Goal: Check status: Check status

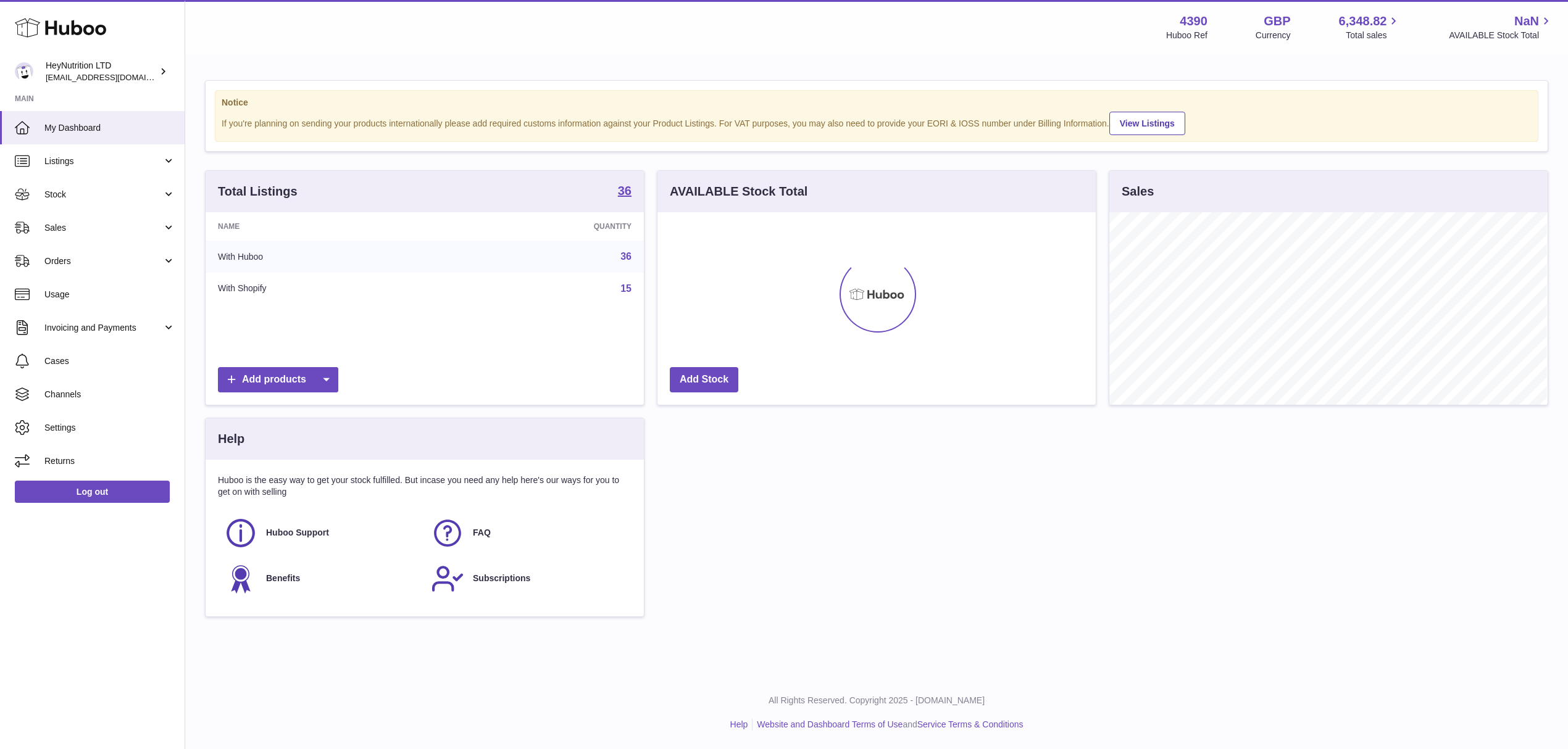
scroll to position [193, 438]
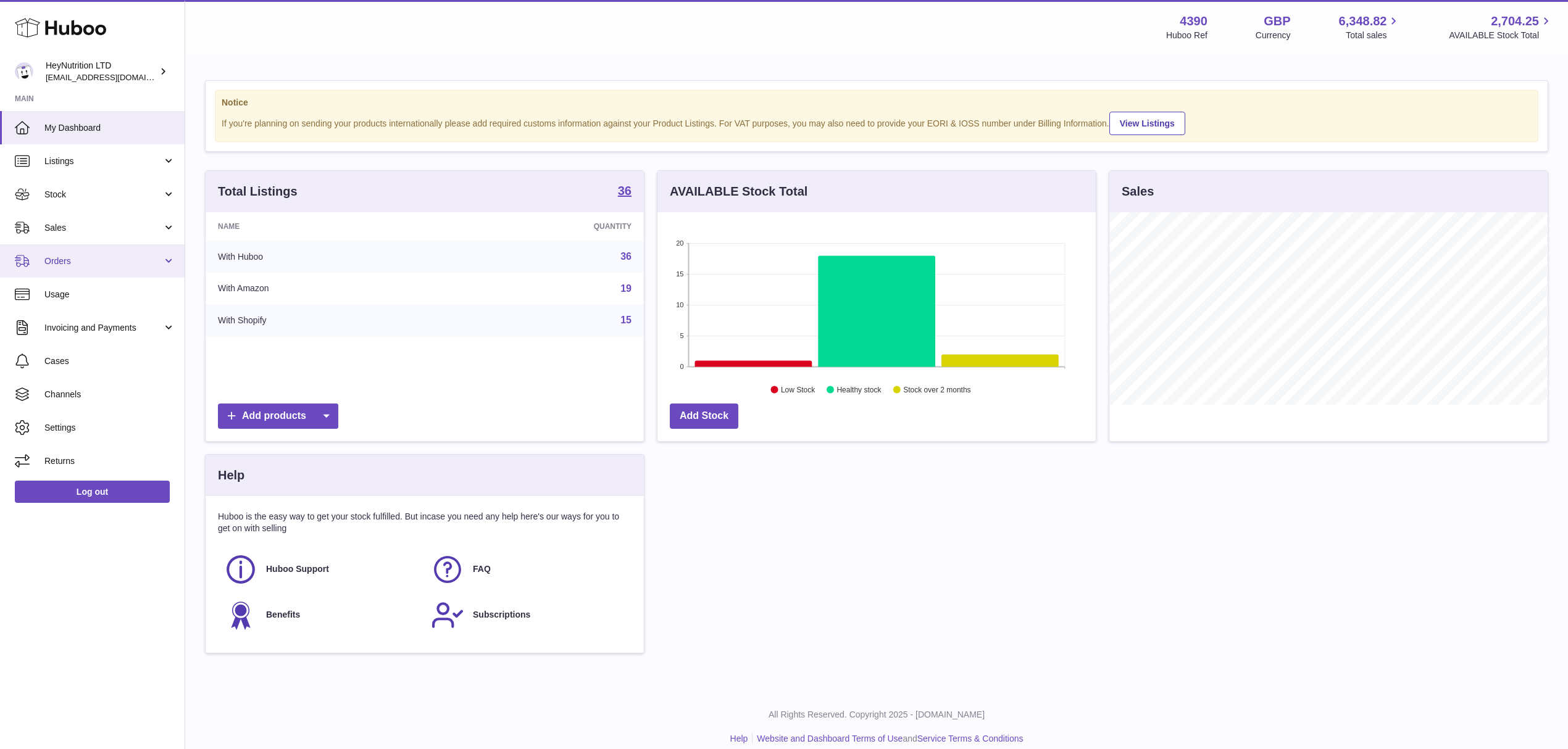
click at [83, 267] on span "Orders" at bounding box center [103, 261] width 118 height 11
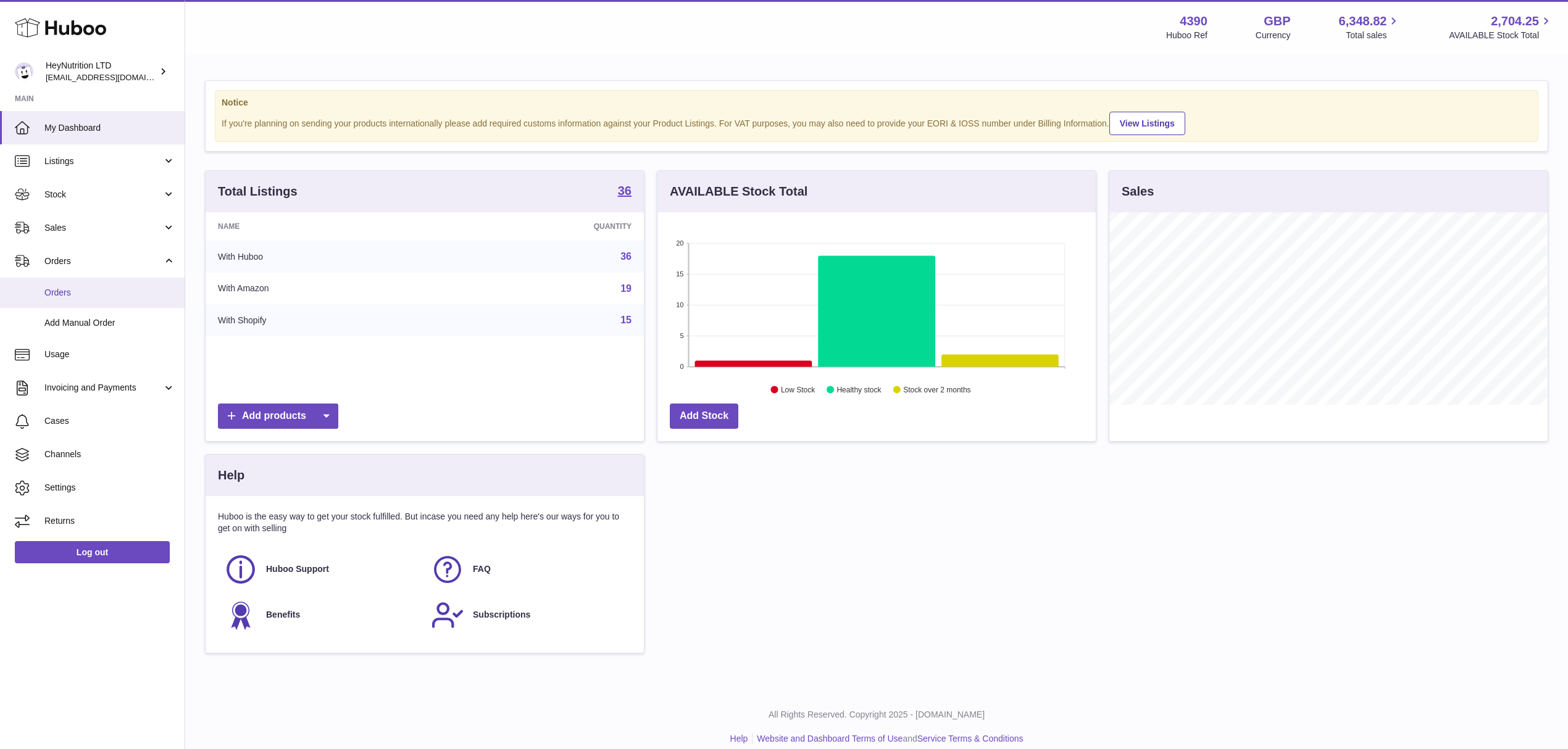
click at [79, 299] on span "Orders" at bounding box center [110, 292] width 131 height 11
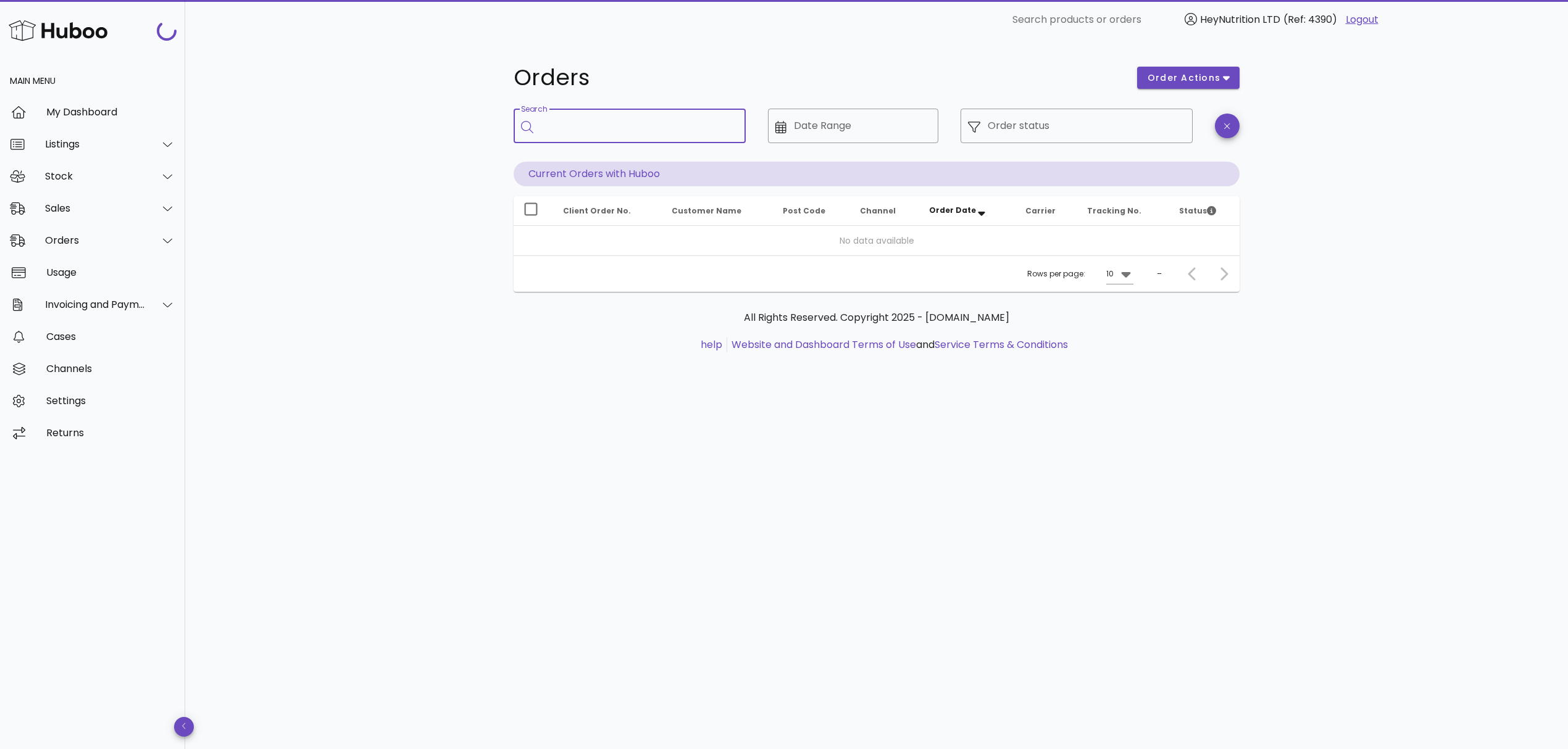
drag, startPoint x: 576, startPoint y: 133, endPoint x: 695, endPoint y: 139, distance: 119.2
click at [576, 132] on input "Search" at bounding box center [638, 126] width 195 height 20
paste input "**********"
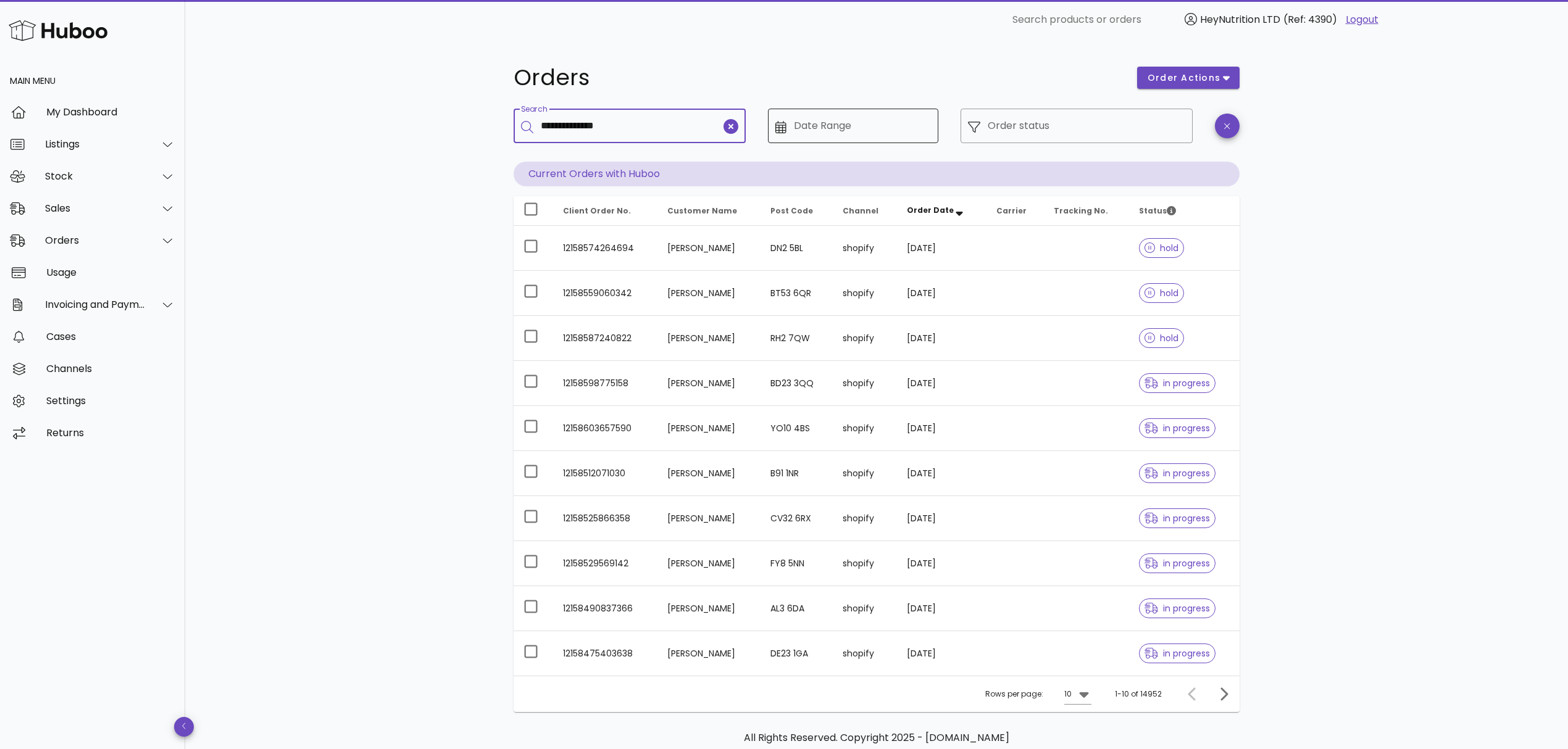
type input "**********"
click at [876, 121] on input "Date Range" at bounding box center [862, 126] width 138 height 20
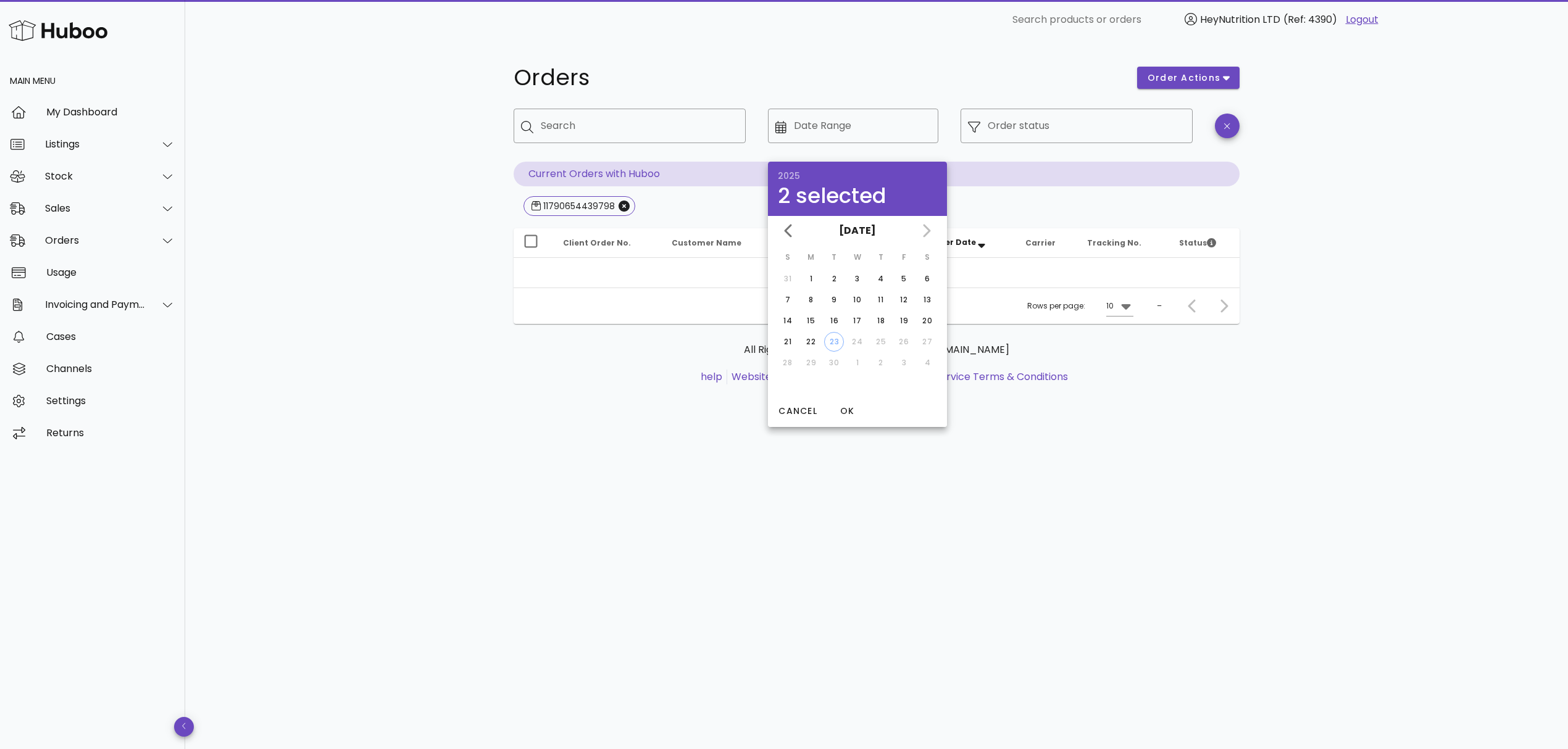
click at [1455, 288] on div "Orders order actions ​ Search ​ Date Range ​ Order status Current Orders with H…" at bounding box center [876, 394] width 1383 height 710
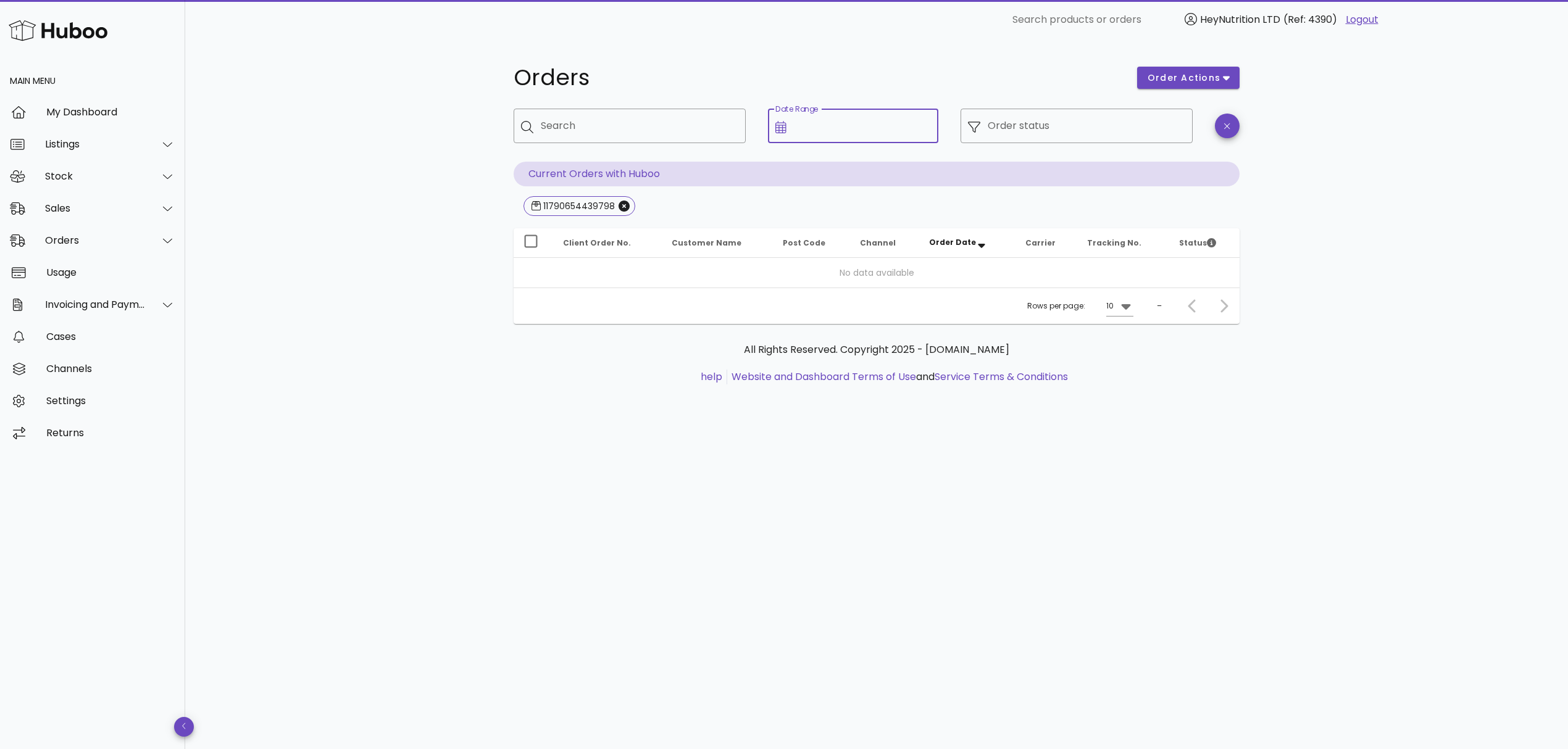
click at [822, 125] on input "Date Range" at bounding box center [862, 126] width 138 height 20
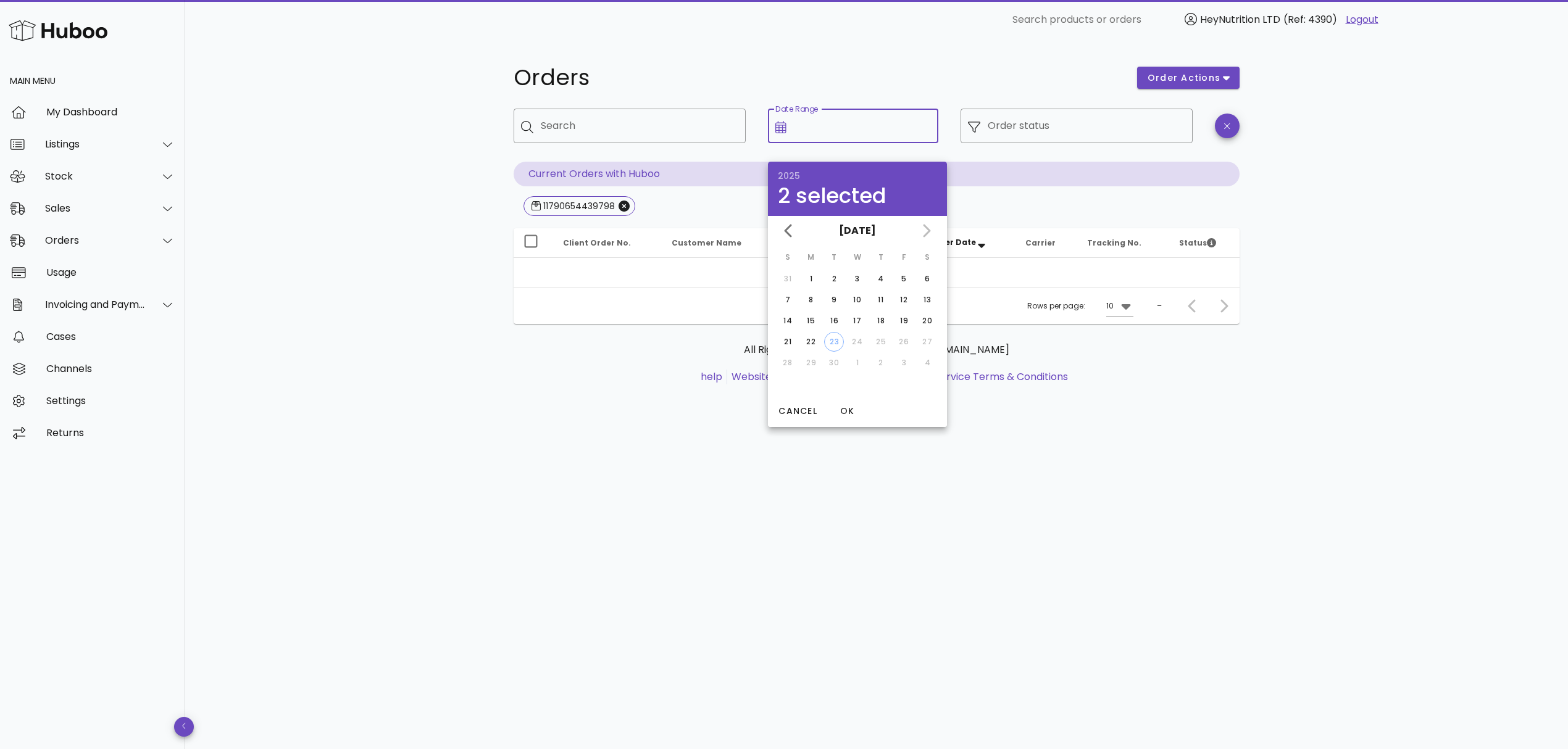
click at [327, 396] on div "Orders order actions ​ Search ​ Date Range ​ Order status Current Orders with H…" at bounding box center [876, 394] width 1383 height 710
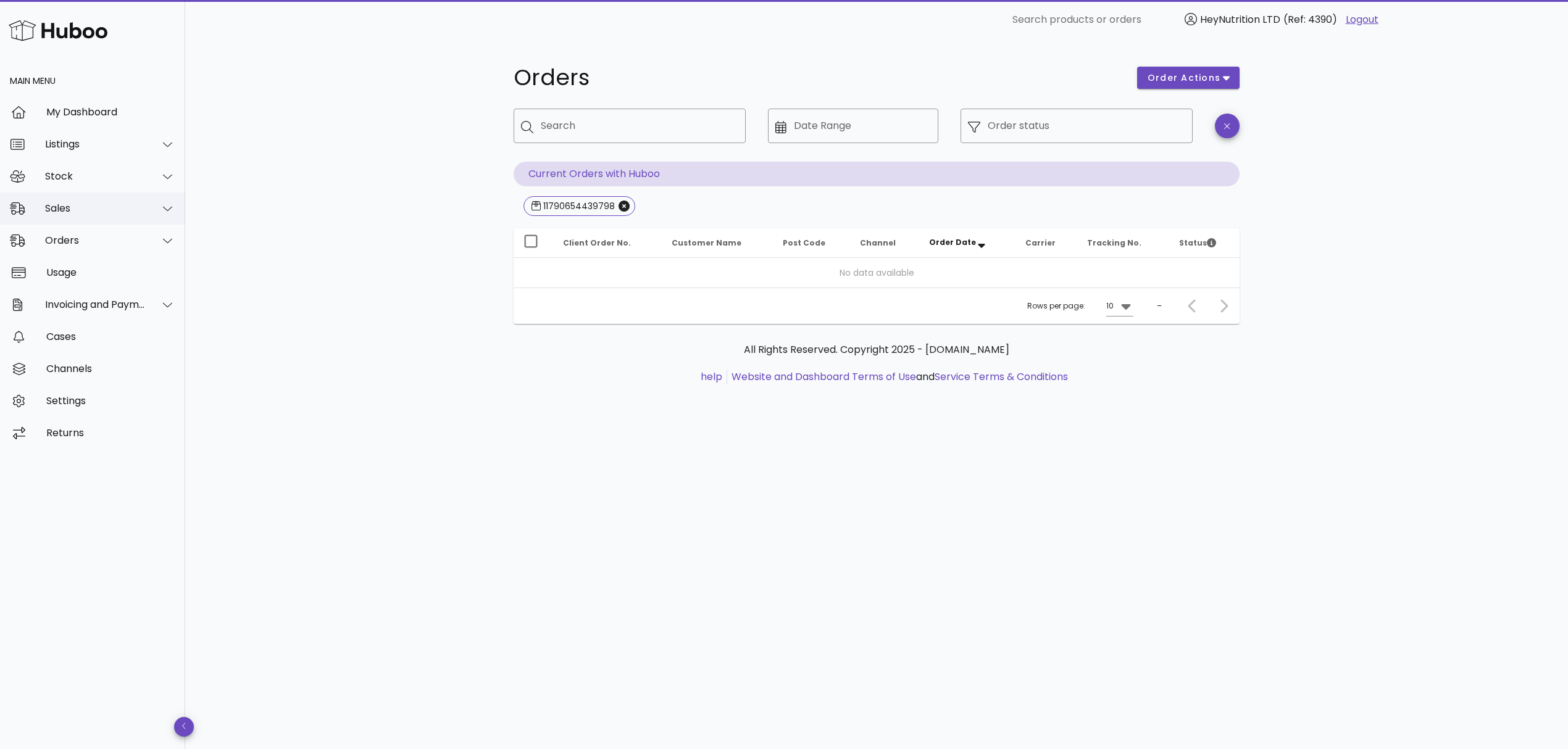
click at [59, 204] on div "Sales" at bounding box center [95, 208] width 100 height 11
drag, startPoint x: 62, startPoint y: 219, endPoint x: 62, endPoint y: 225, distance: 6.0
click at [62, 222] on div "Sales" at bounding box center [92, 208] width 185 height 32
click at [62, 230] on div "Orders" at bounding box center [92, 241] width 185 height 32
click at [58, 206] on div "Sales" at bounding box center [95, 208] width 100 height 11
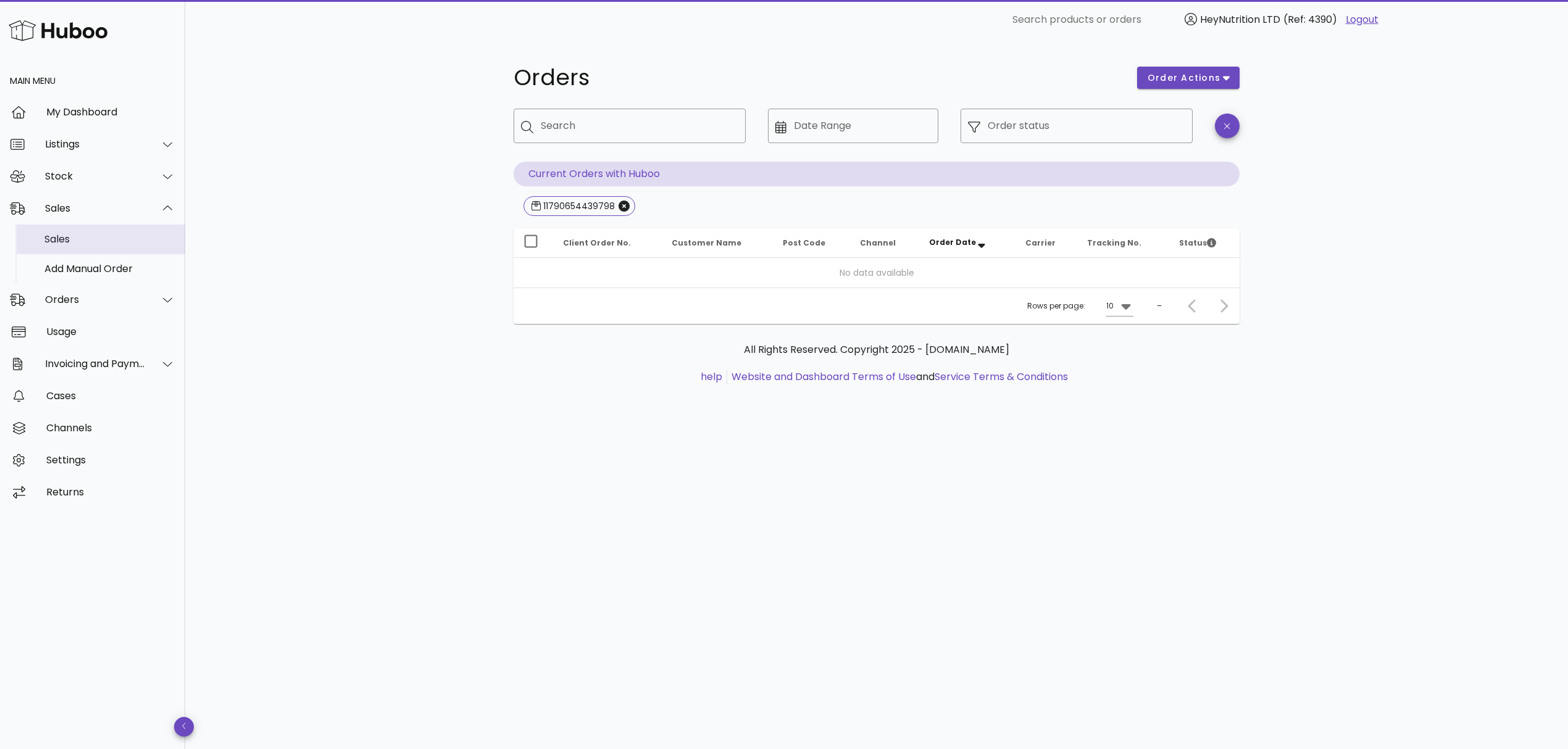
click at [58, 235] on div "Sales" at bounding box center [110, 239] width 131 height 11
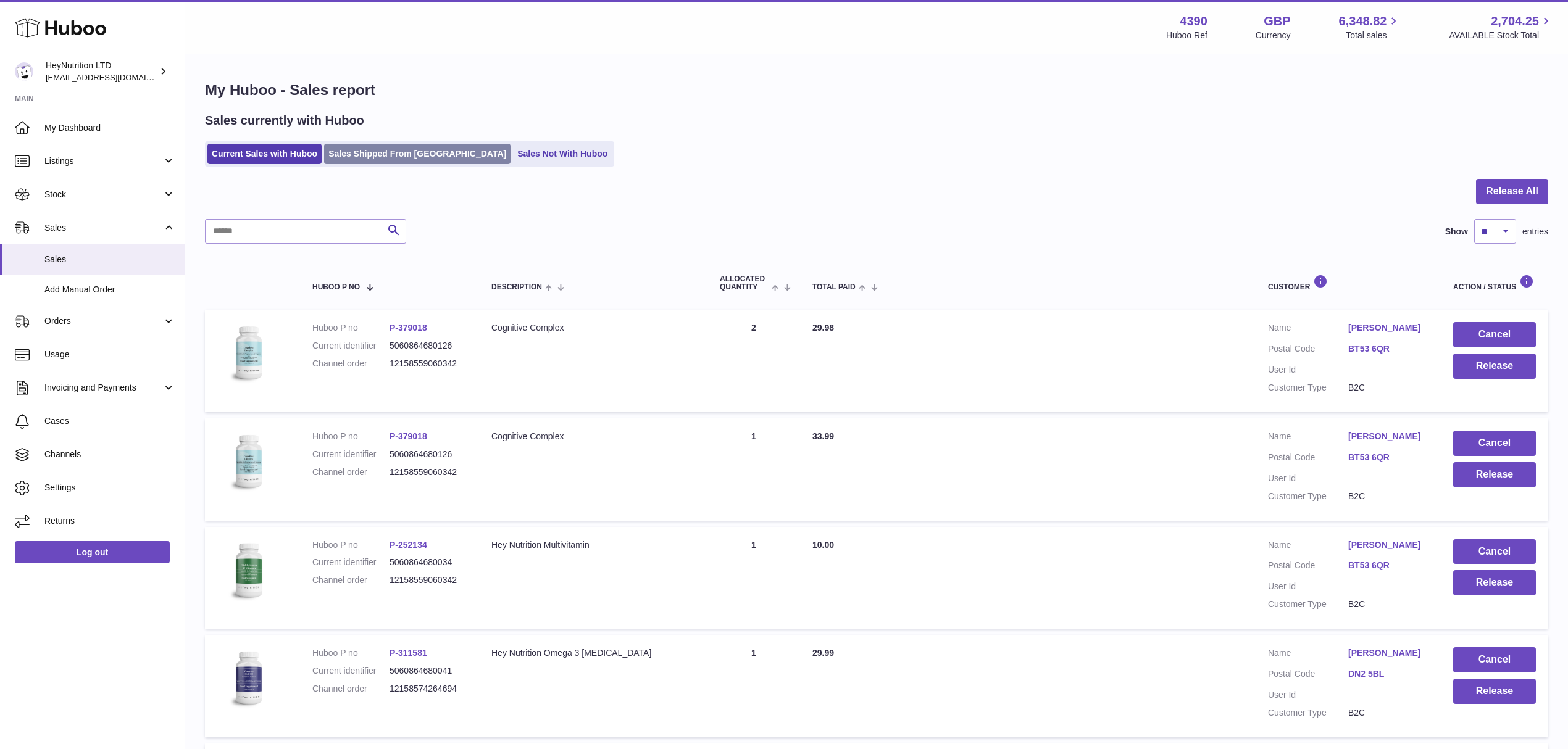
click at [423, 160] on link "Sales Shipped From [GEOGRAPHIC_DATA]" at bounding box center [418, 153] width 187 height 20
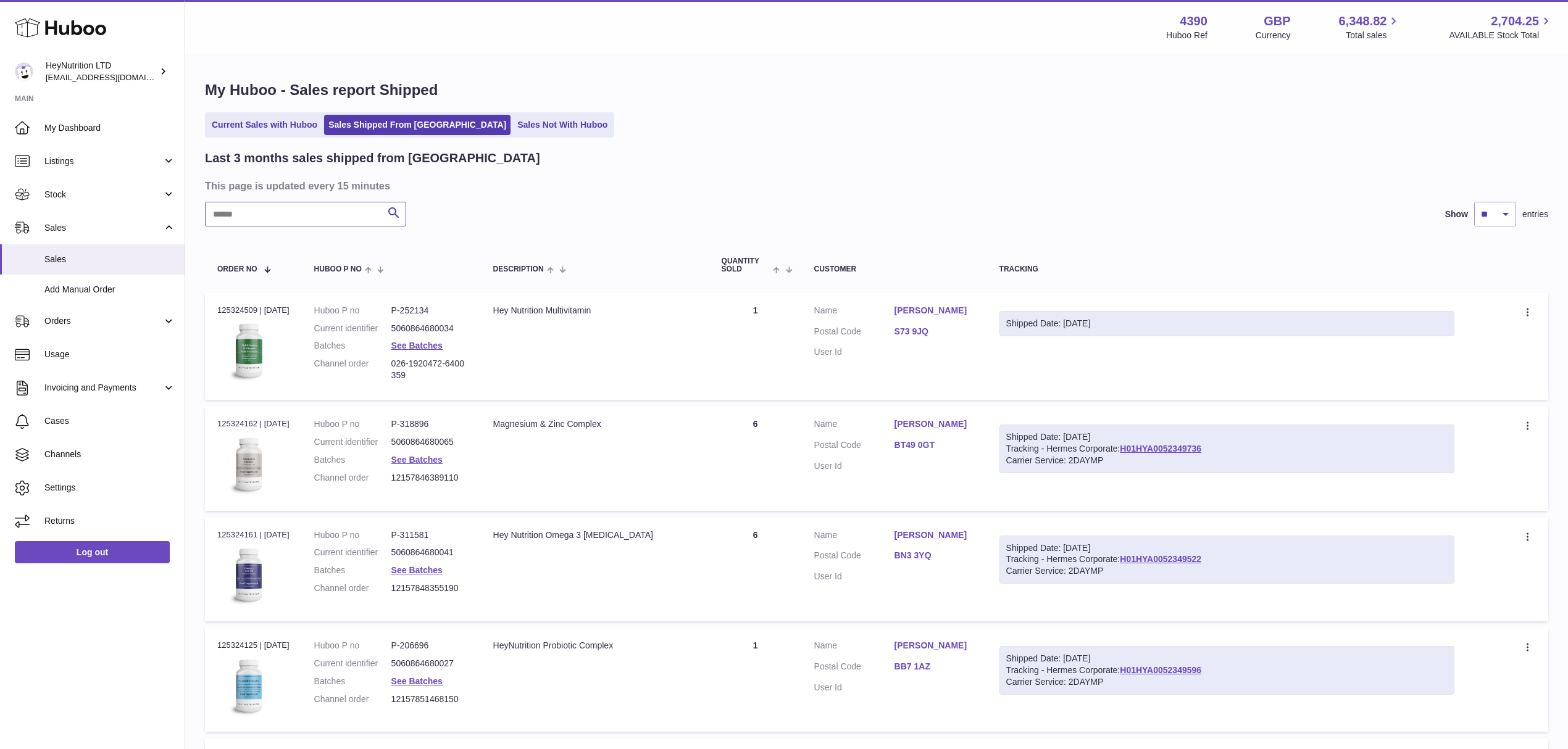
click at [250, 227] on input "text" at bounding box center [305, 214] width 201 height 24
paste input "**********"
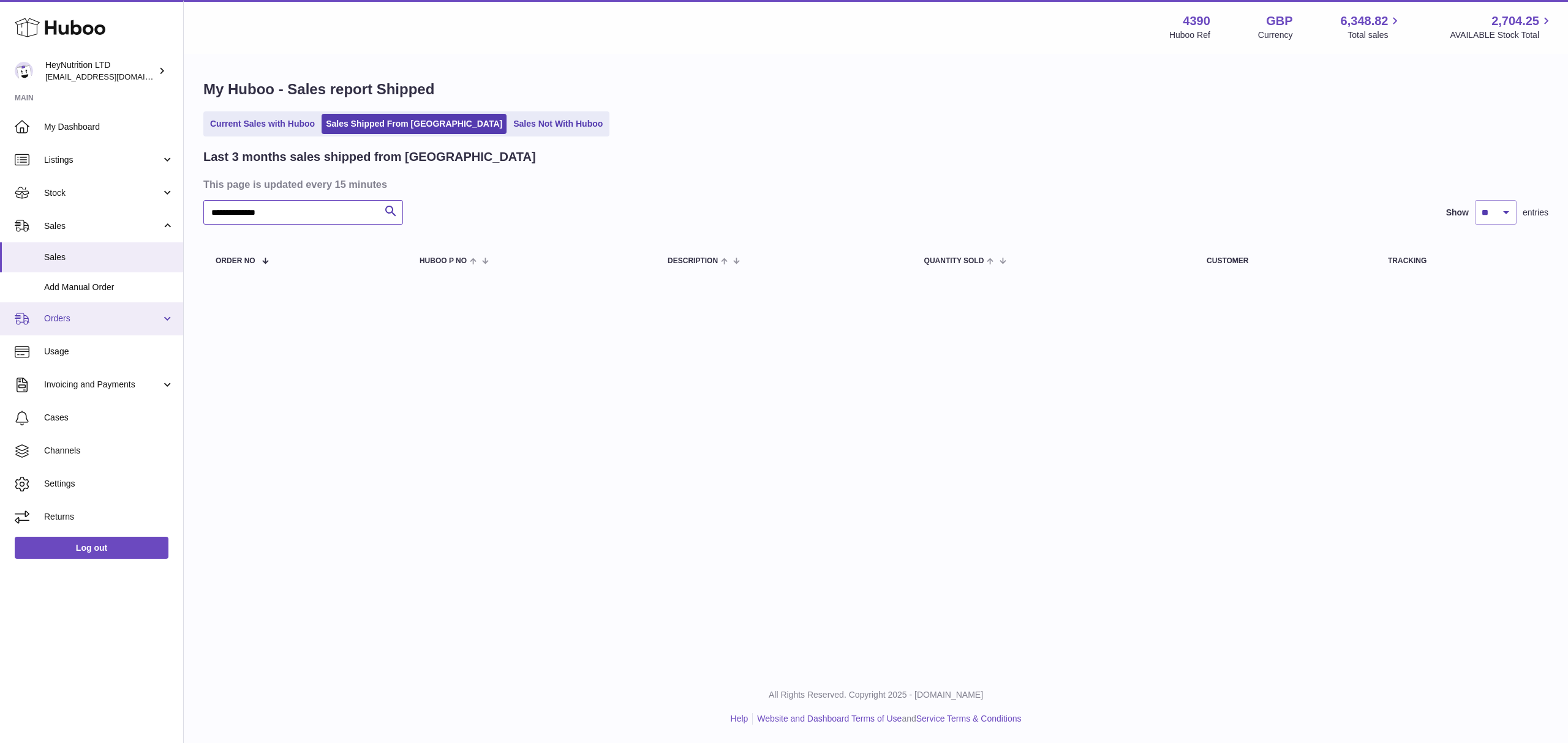
type input "**********"
click at [58, 324] on span "Orders" at bounding box center [102, 318] width 117 height 11
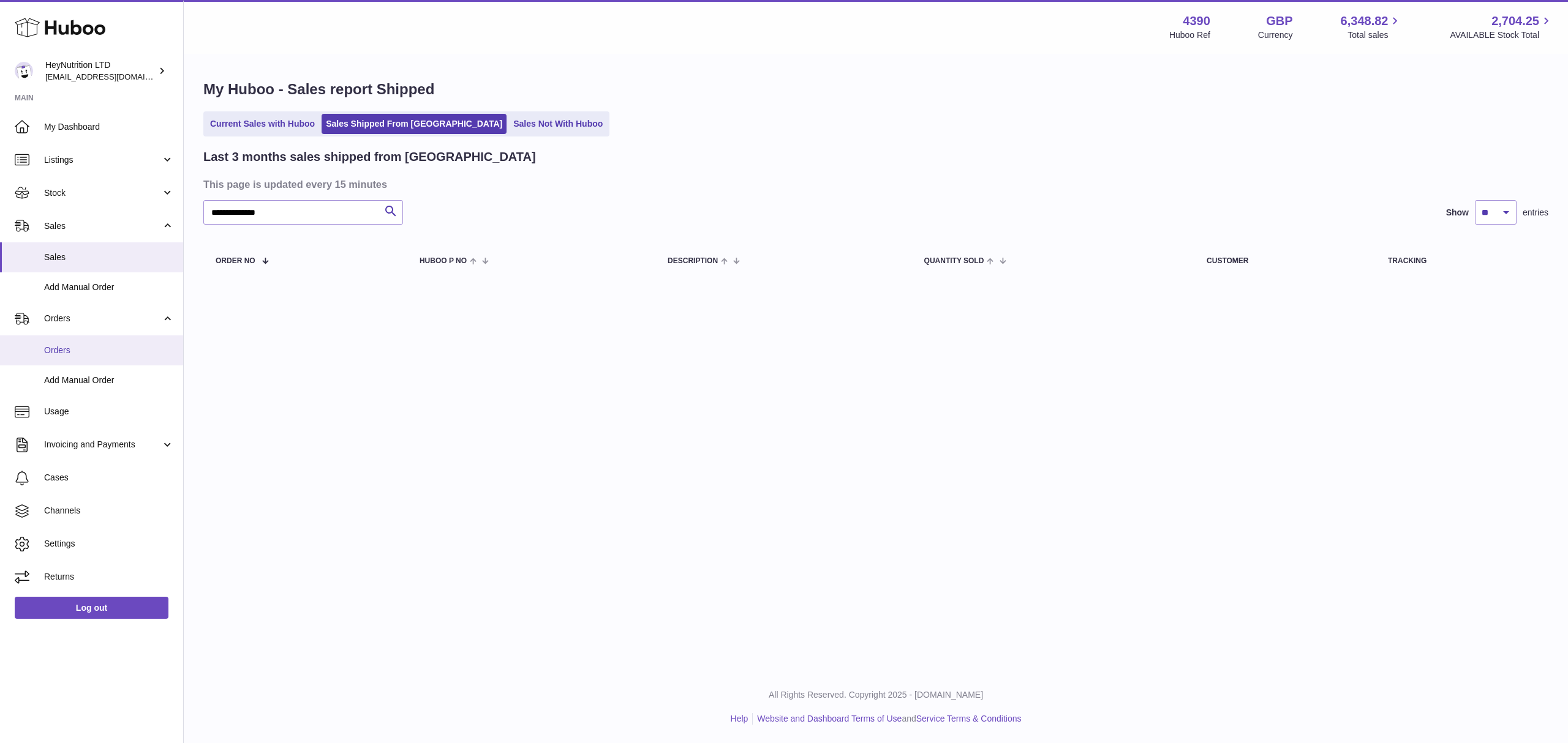
click at [64, 356] on span "Orders" at bounding box center [109, 350] width 130 height 11
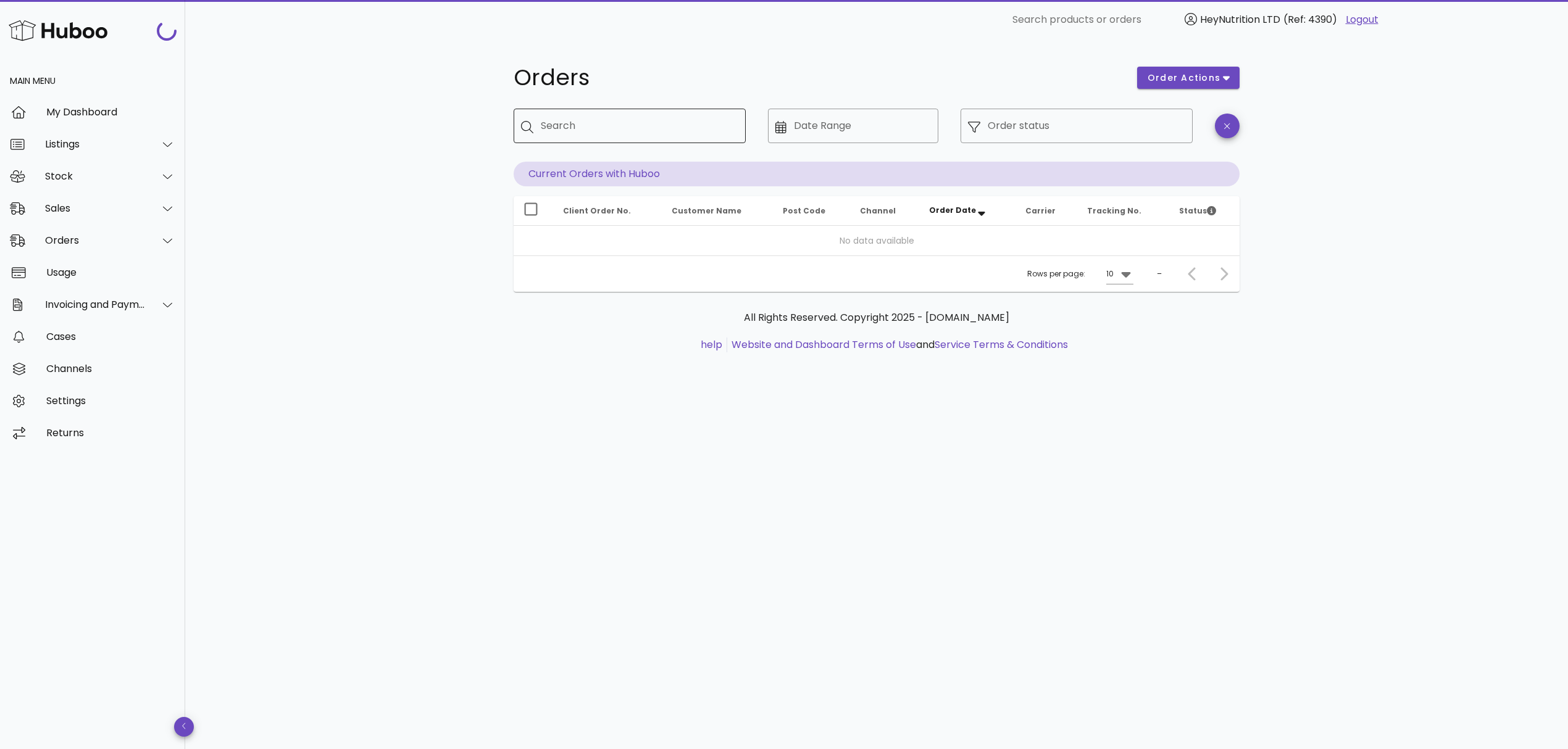
click at [645, 128] on input "Search" at bounding box center [638, 126] width 195 height 20
paste input "**********"
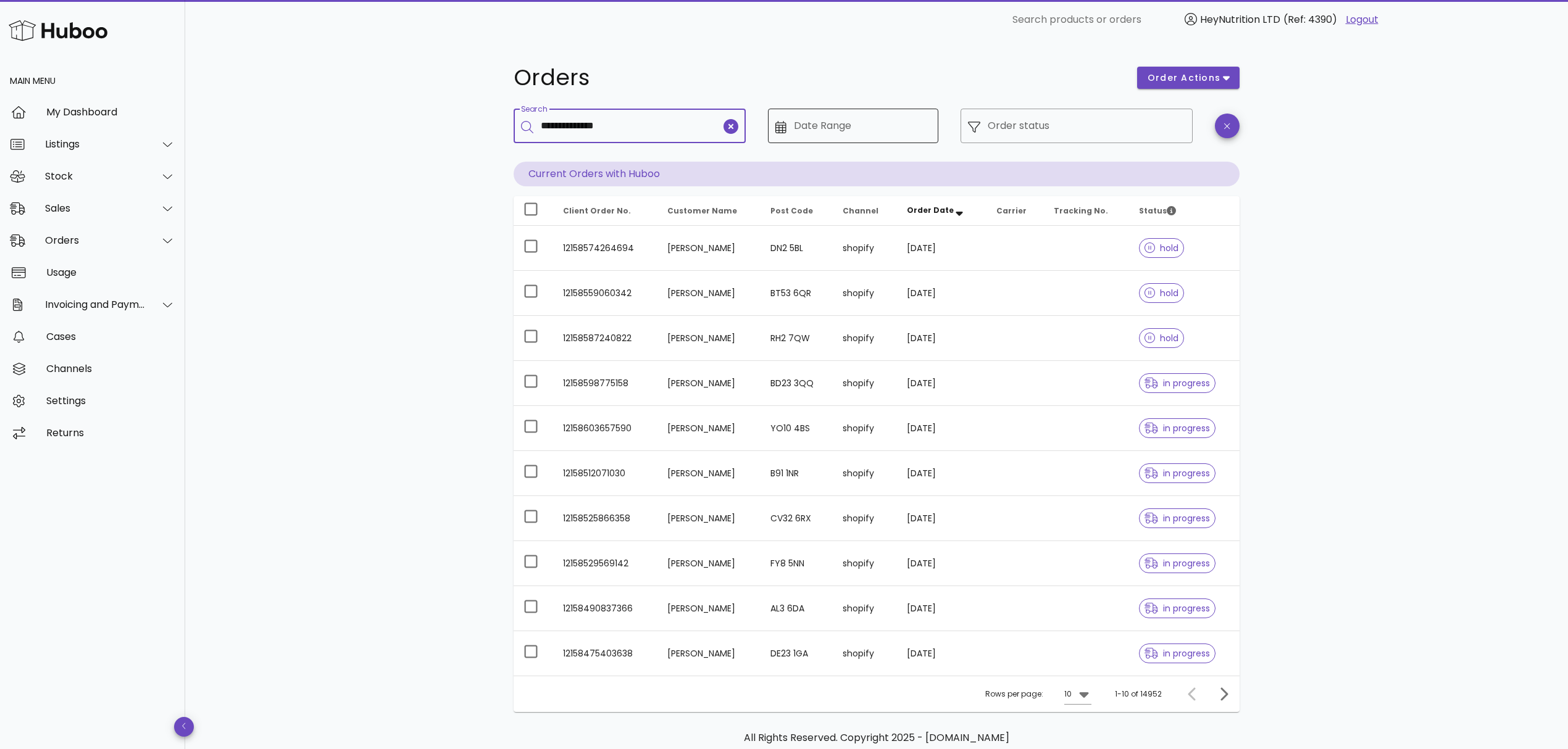
type input "**********"
click at [853, 121] on input "Date Range" at bounding box center [862, 126] width 138 height 20
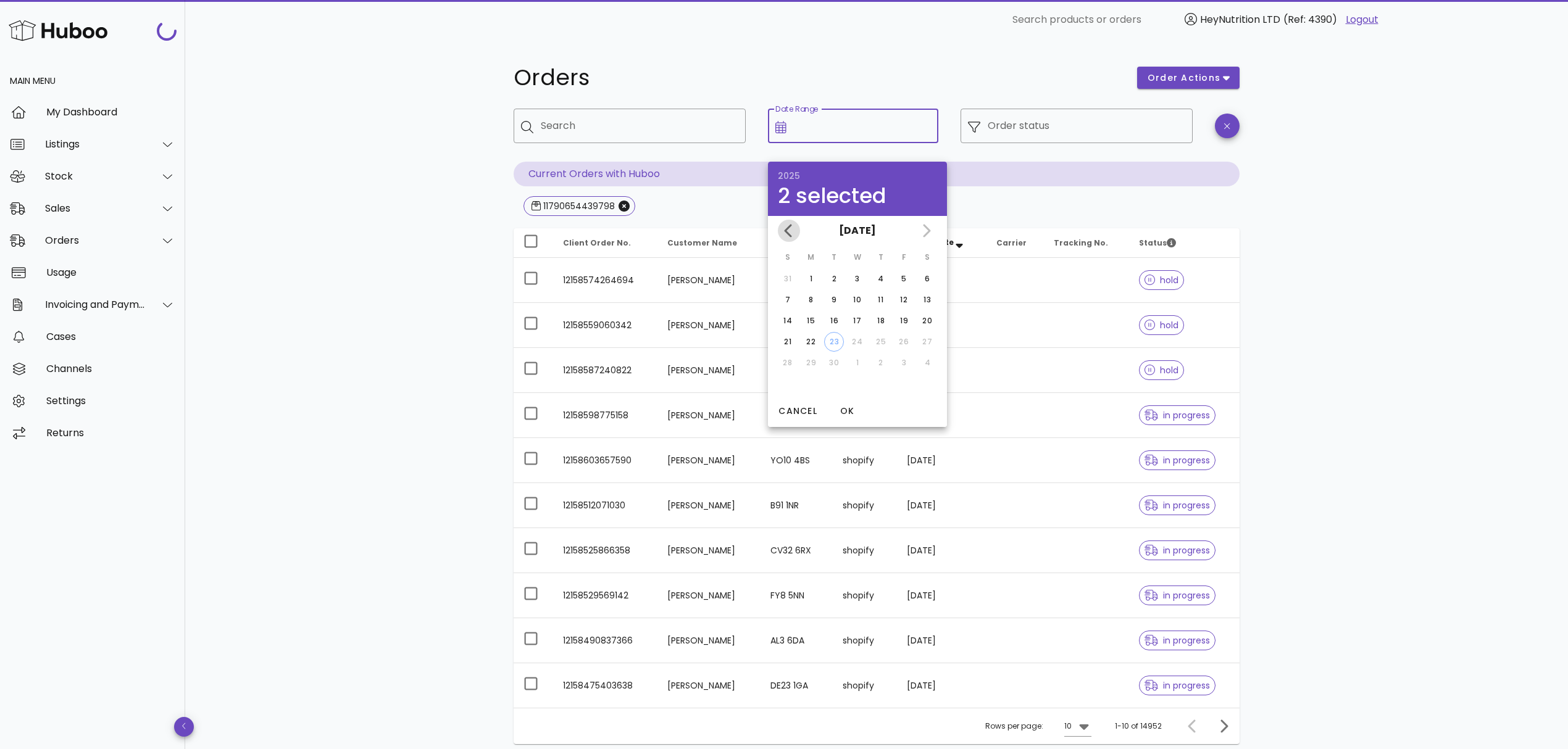
click at [785, 235] on icon "Previous month" at bounding box center [788, 230] width 15 height 15
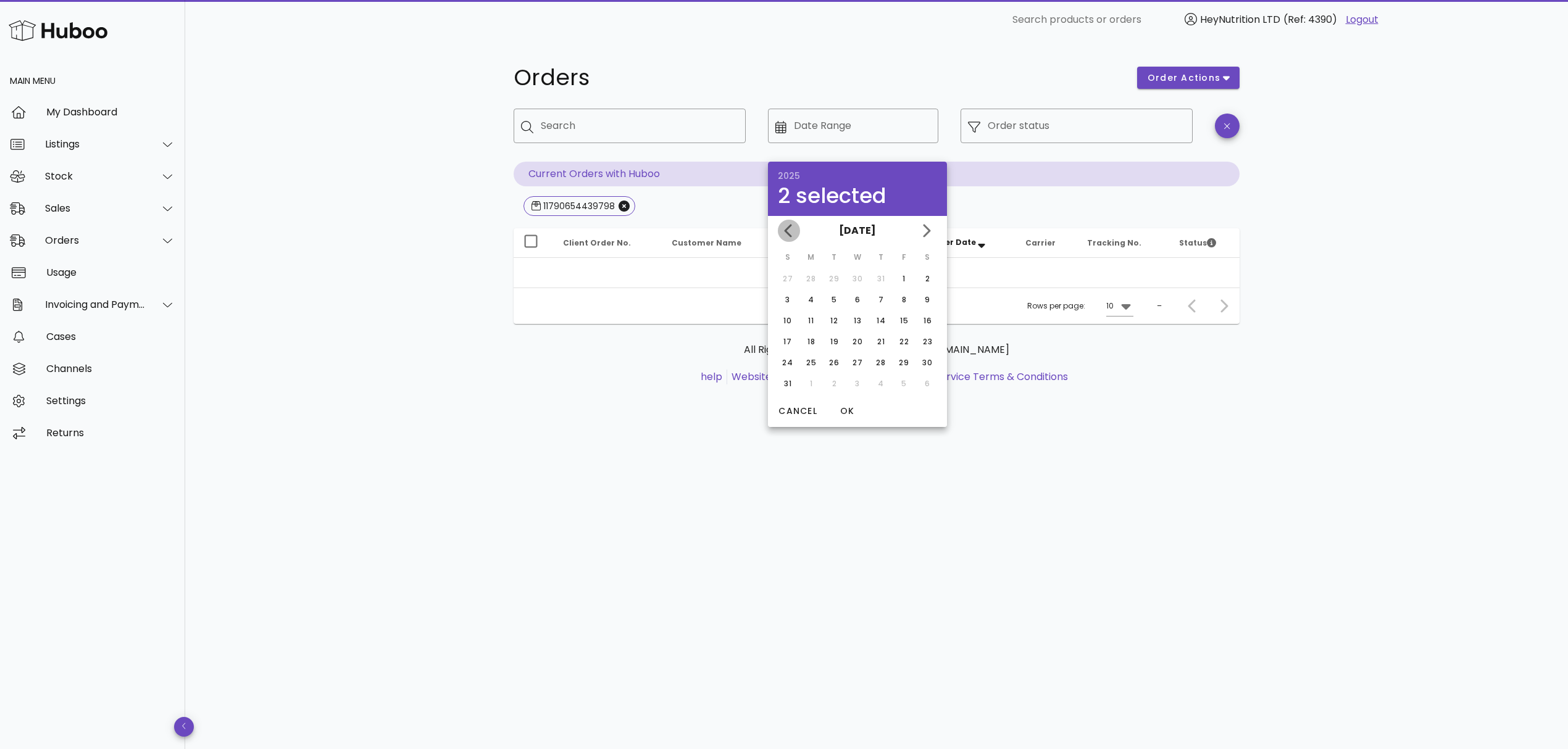
click at [785, 235] on icon "Previous month" at bounding box center [788, 230] width 15 height 15
click at [924, 230] on icon "Next month" at bounding box center [925, 230] width 15 height 15
click at [790, 231] on icon "Previous month" at bounding box center [788, 230] width 15 height 15
click at [1184, 534] on div "Orders order actions ​ Search ​ Date Range ​ Order status Current Orders with H…" at bounding box center [876, 394] width 1383 height 710
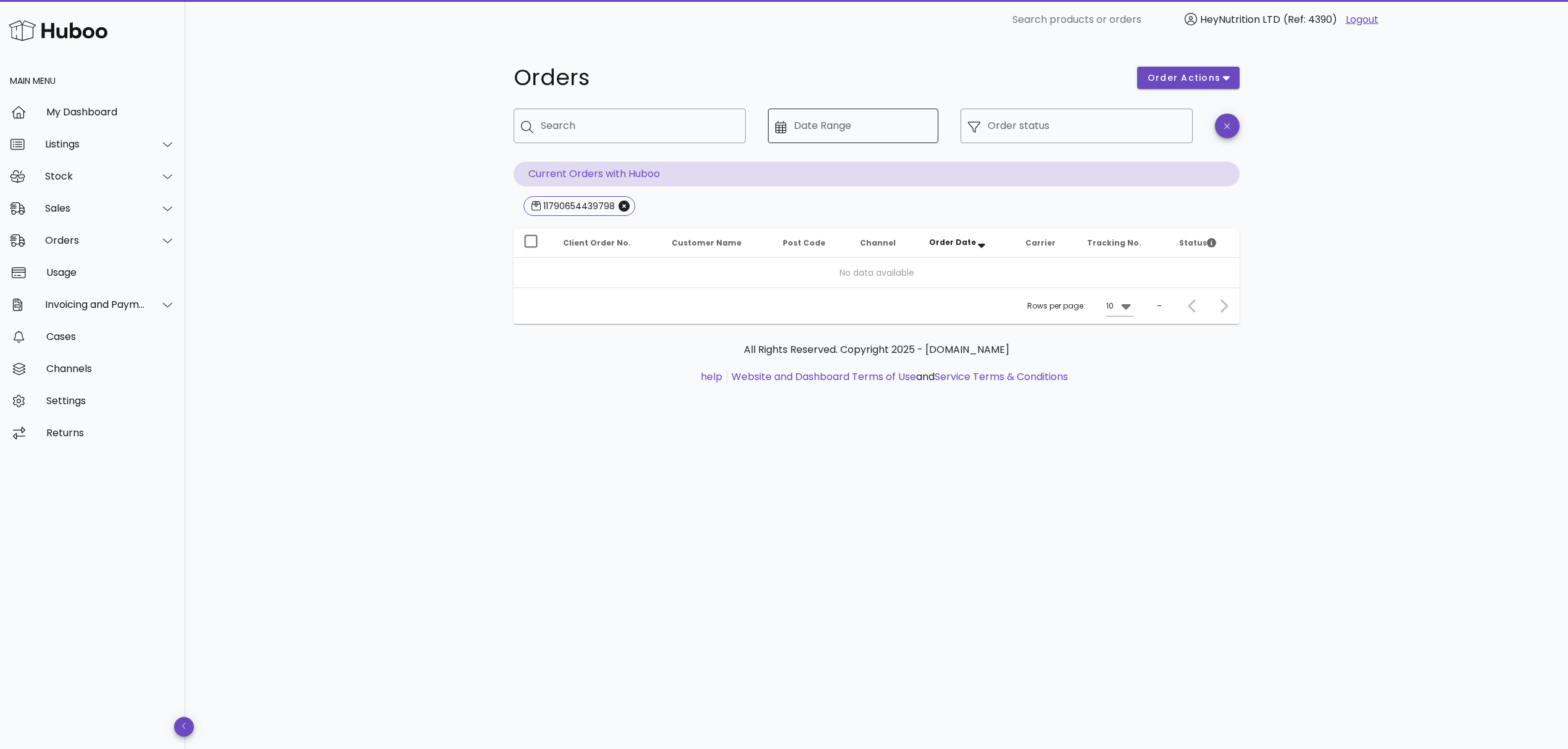
click at [853, 122] on input "Date Range" at bounding box center [862, 126] width 138 height 20
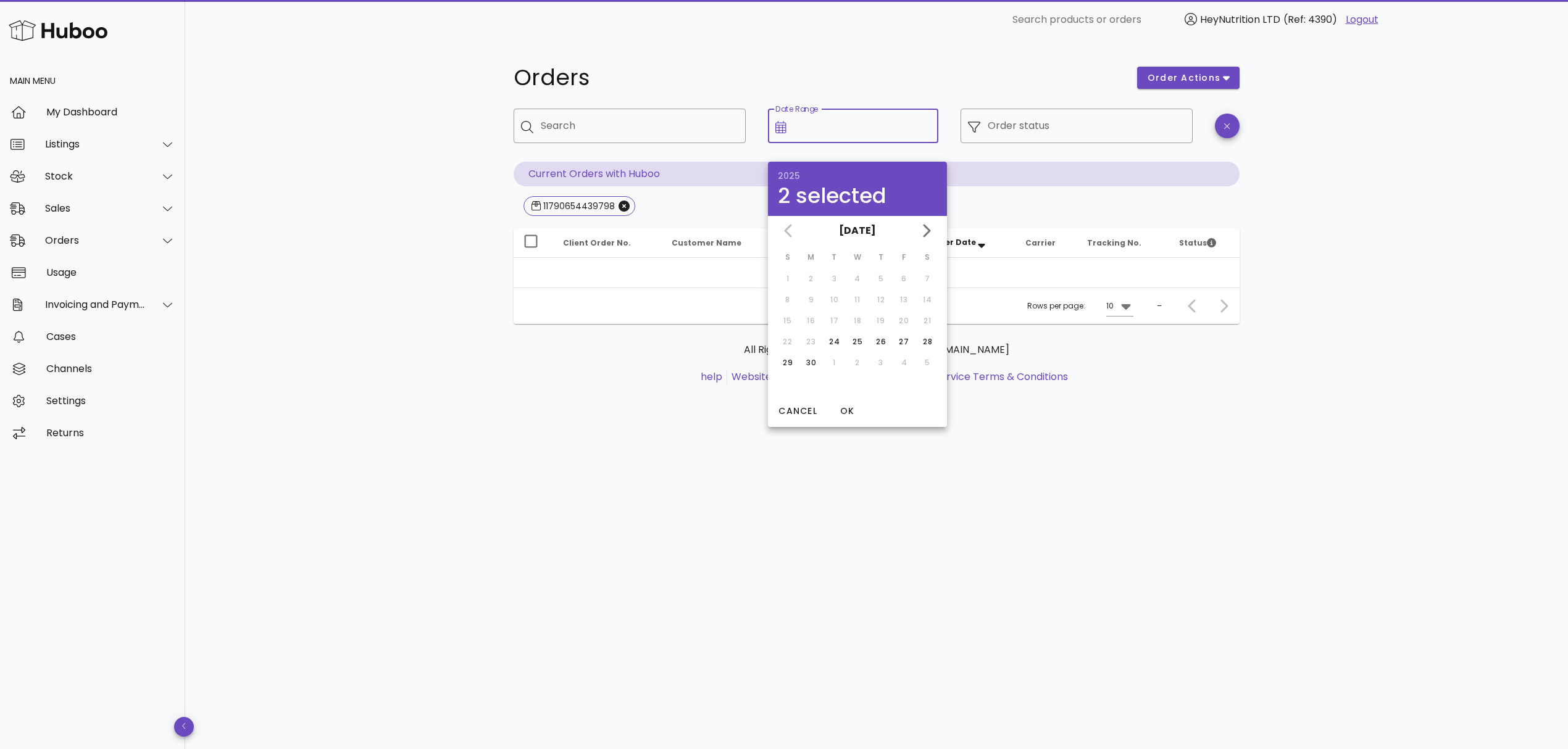
drag, startPoint x: 60, startPoint y: 31, endPoint x: 96, endPoint y: 35, distance: 36.2
click at [60, 31] on img at bounding box center [58, 31] width 99 height 26
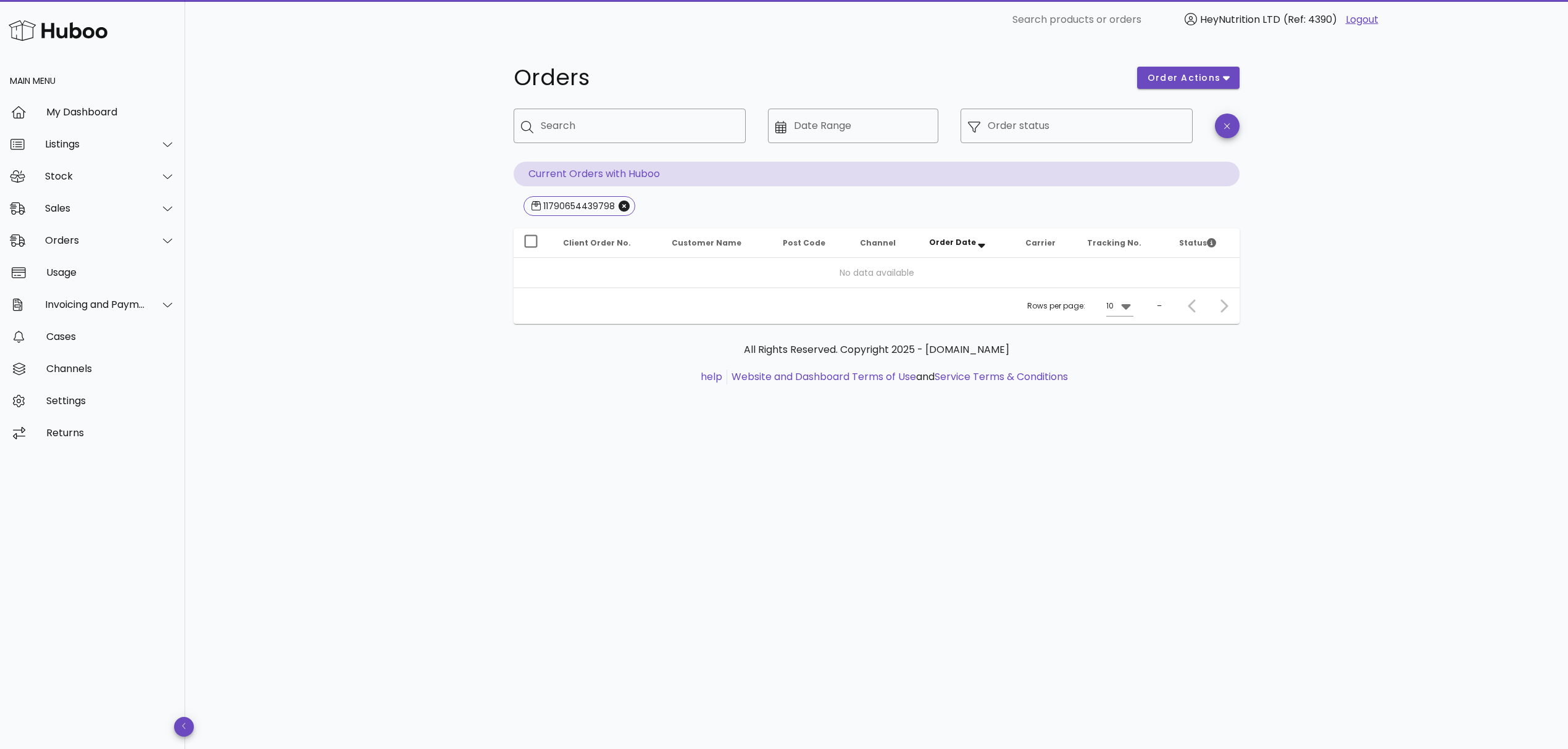
click at [1361, 18] on link "Logout" at bounding box center [1362, 19] width 33 height 15
